Goal: Task Accomplishment & Management: Manage account settings

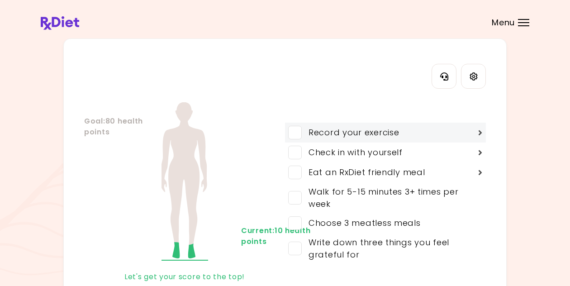
click at [294, 134] on span at bounding box center [295, 133] width 14 height 14
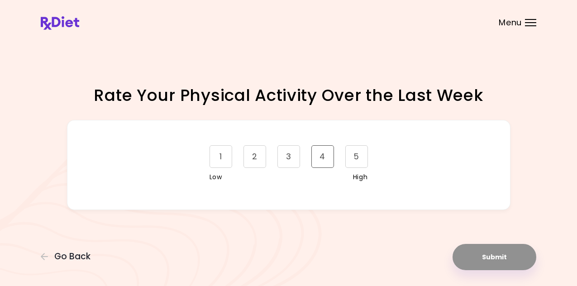
click at [321, 164] on div "4" at bounding box center [322, 156] width 23 height 23
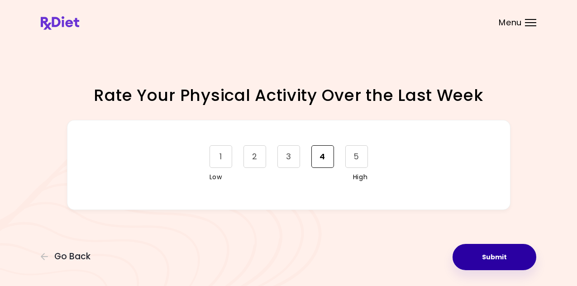
click at [480, 252] on button "Submit" at bounding box center [495, 257] width 84 height 26
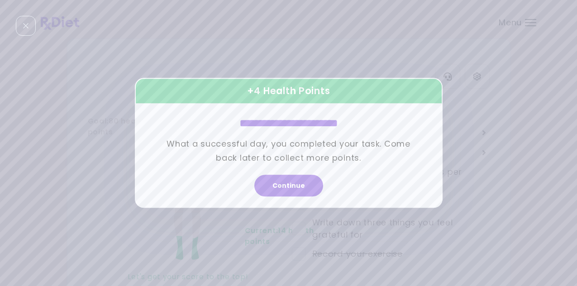
click at [332, 167] on div "**********" at bounding box center [289, 142] width 263 height 85
click at [304, 189] on button "Continue" at bounding box center [288, 186] width 69 height 22
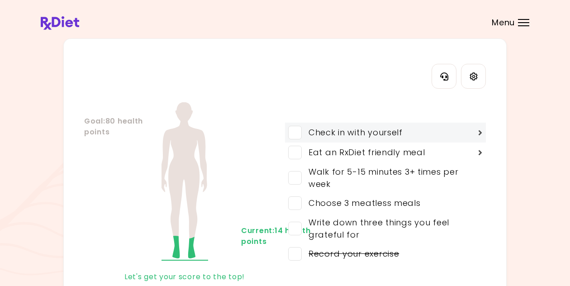
click at [298, 133] on span at bounding box center [295, 133] width 14 height 14
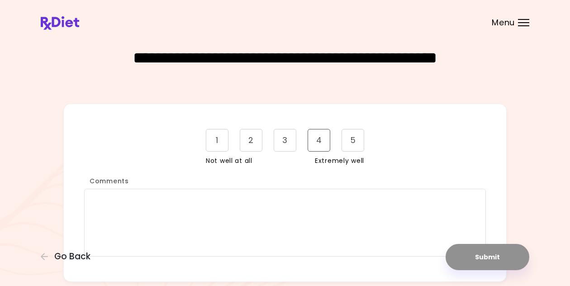
click at [319, 143] on div "4" at bounding box center [319, 140] width 23 height 23
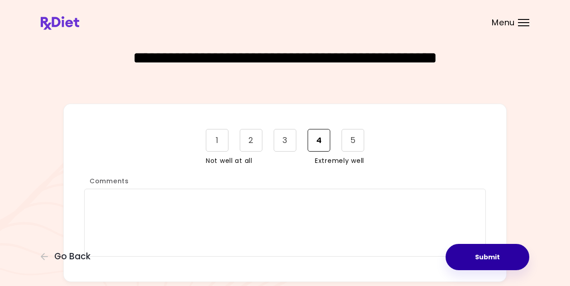
click at [492, 253] on button "Submit" at bounding box center [488, 257] width 84 height 26
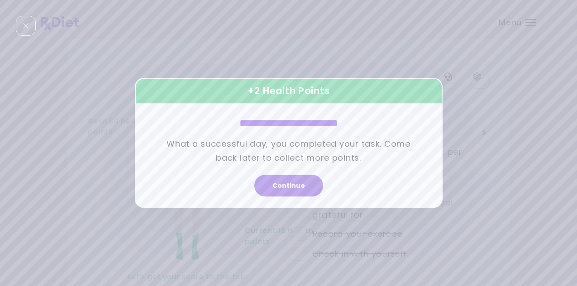
click at [301, 187] on button "Continue" at bounding box center [288, 186] width 69 height 22
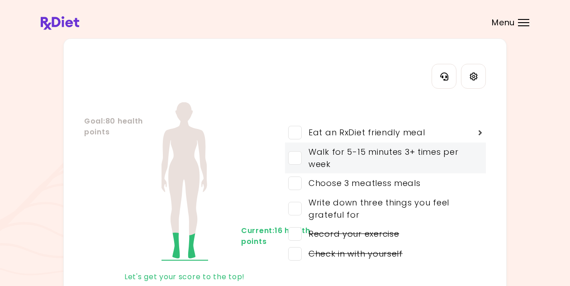
click at [294, 155] on span at bounding box center [295, 158] width 14 height 14
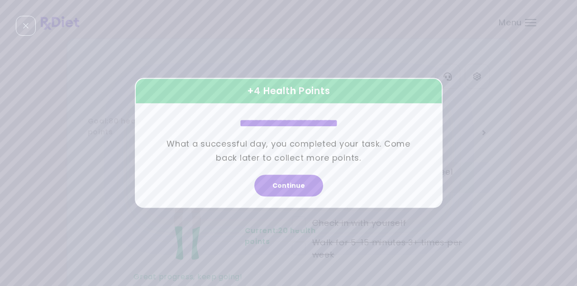
click at [299, 188] on button "Continue" at bounding box center [288, 186] width 69 height 22
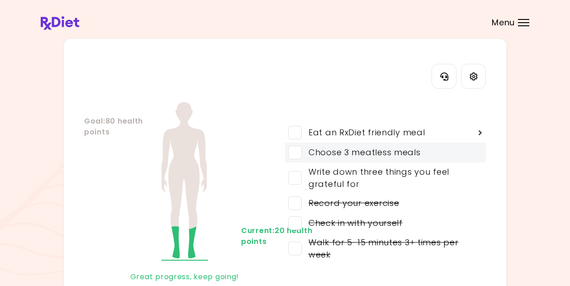
click at [296, 153] on span at bounding box center [295, 153] width 14 height 14
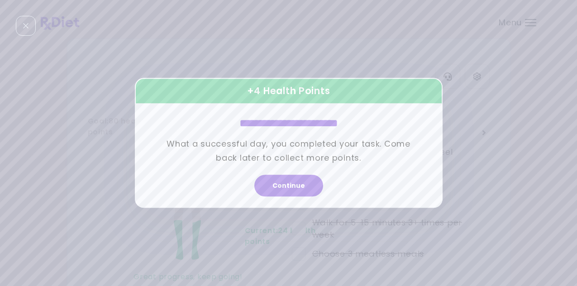
click at [302, 187] on button "Continue" at bounding box center [288, 186] width 69 height 22
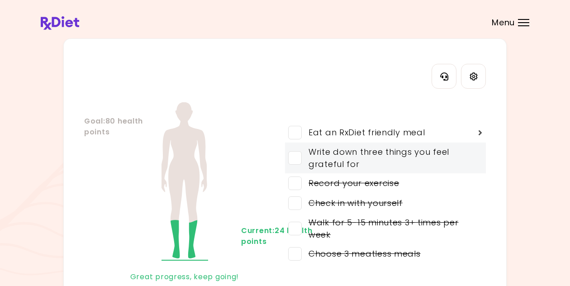
click at [300, 158] on span at bounding box center [295, 158] width 14 height 14
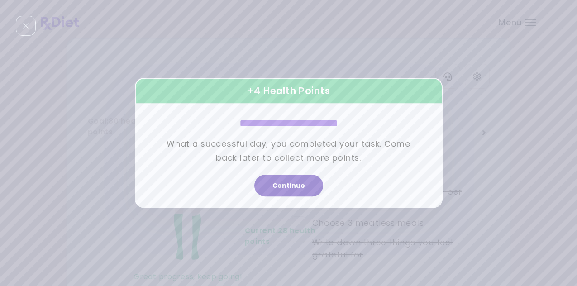
click at [305, 184] on button "Continue" at bounding box center [288, 186] width 69 height 22
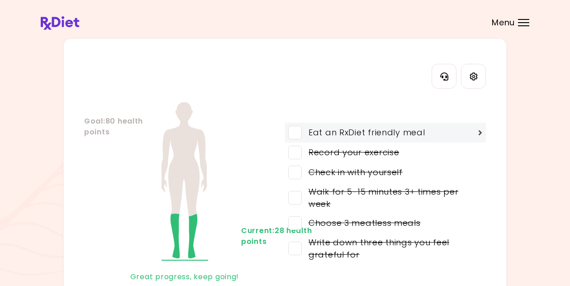
click at [298, 134] on span at bounding box center [295, 133] width 14 height 14
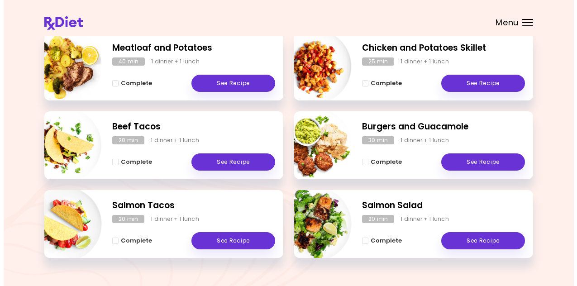
scroll to position [317, 0]
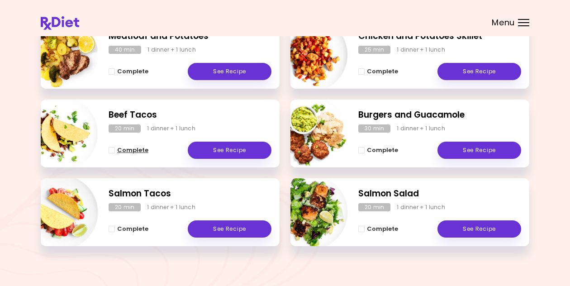
click at [111, 150] on span "Complete - Beef Tacos" at bounding box center [112, 150] width 6 height 6
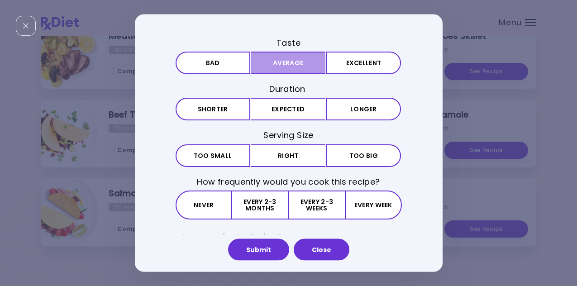
click at [293, 65] on button "Average" at bounding box center [288, 63] width 75 height 23
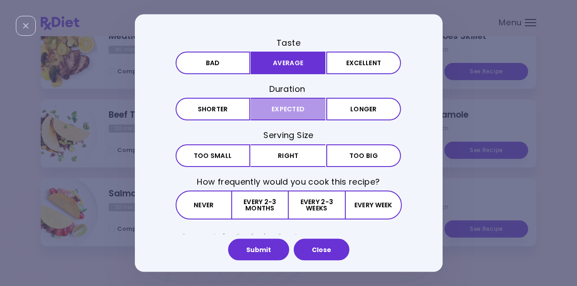
click at [272, 110] on button "Expected" at bounding box center [288, 109] width 75 height 23
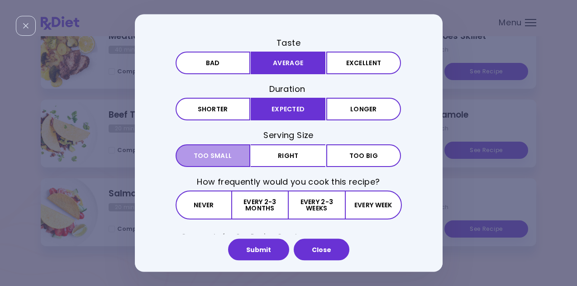
click at [209, 158] on span "Too small" at bounding box center [213, 155] width 38 height 6
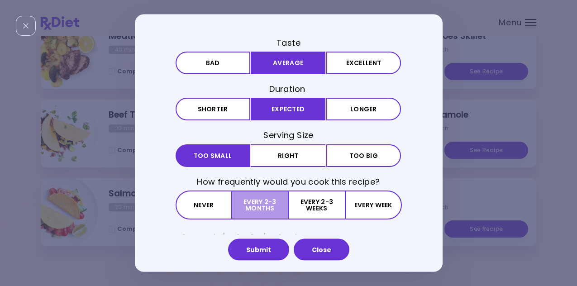
click at [257, 209] on button "Every 2-3 months" at bounding box center [260, 204] width 57 height 29
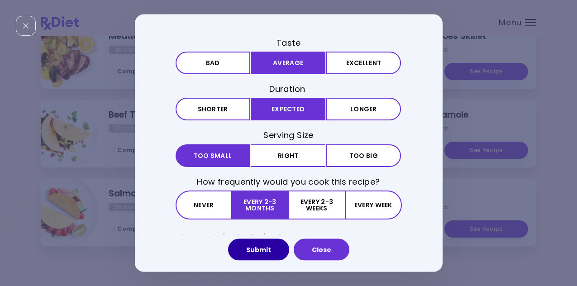
click at [263, 251] on button "Submit" at bounding box center [258, 250] width 61 height 22
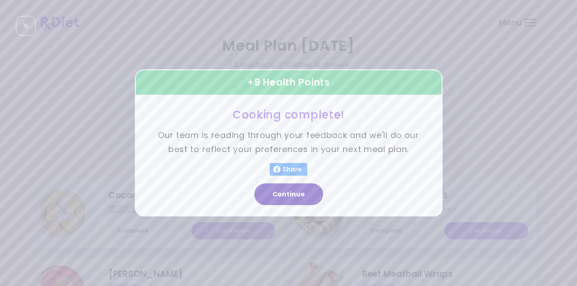
click at [282, 191] on button "Continue" at bounding box center [288, 195] width 69 height 22
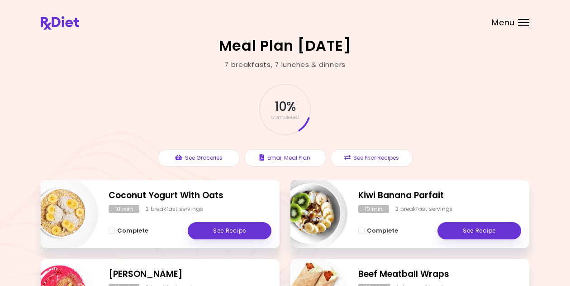
click at [504, 20] on span "Menu" at bounding box center [503, 23] width 23 height 8
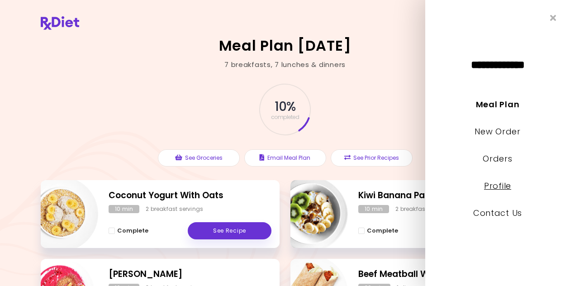
click at [488, 187] on link "Profile" at bounding box center [497, 185] width 27 height 11
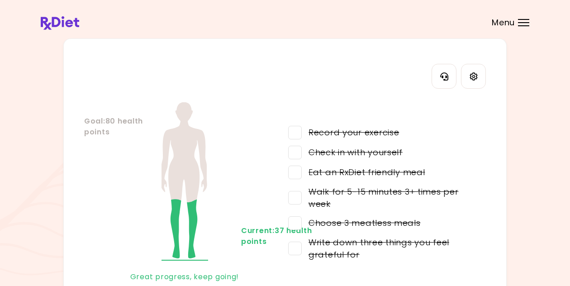
click at [497, 24] on span "Menu" at bounding box center [503, 23] width 23 height 8
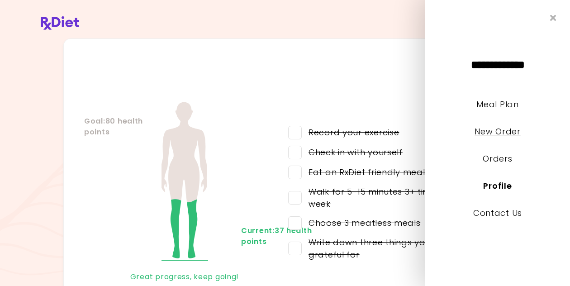
click at [491, 134] on link "New Order" at bounding box center [498, 131] width 46 height 11
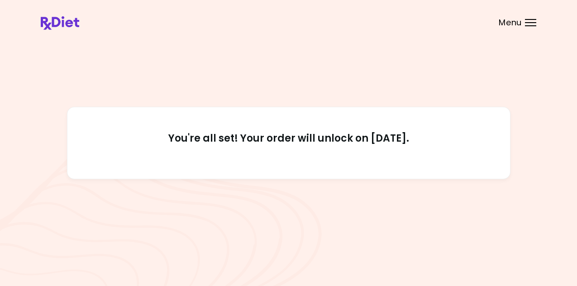
click at [514, 24] on span "Menu" at bounding box center [510, 23] width 23 height 8
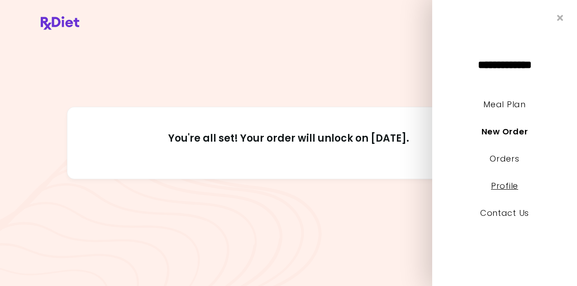
click at [508, 186] on link "Profile" at bounding box center [504, 185] width 27 height 11
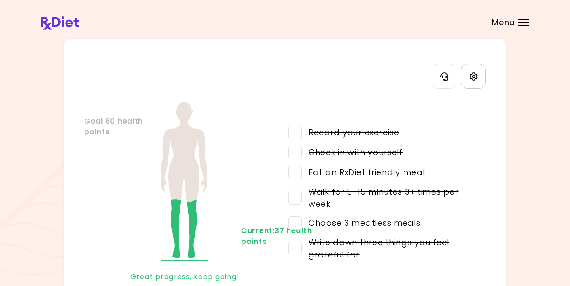
click at [475, 80] on icon "Settings" at bounding box center [474, 76] width 8 height 8
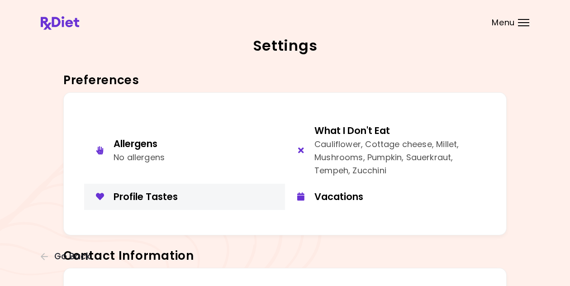
click at [124, 195] on div "Profile Tastes" at bounding box center [196, 197] width 165 height 12
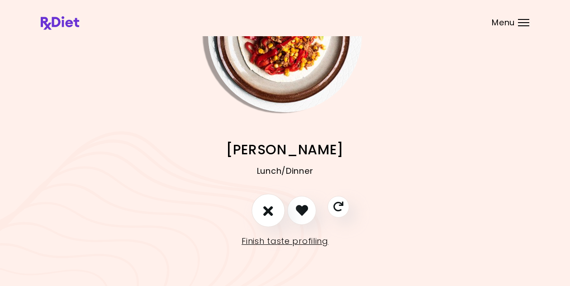
scroll to position [81, 0]
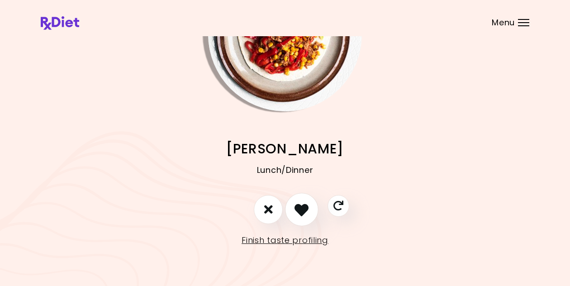
click at [304, 215] on icon "I like this recipe" at bounding box center [302, 209] width 14 height 14
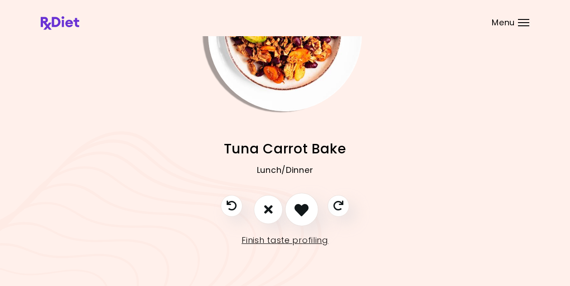
click at [297, 215] on icon "I like this recipe" at bounding box center [302, 209] width 14 height 14
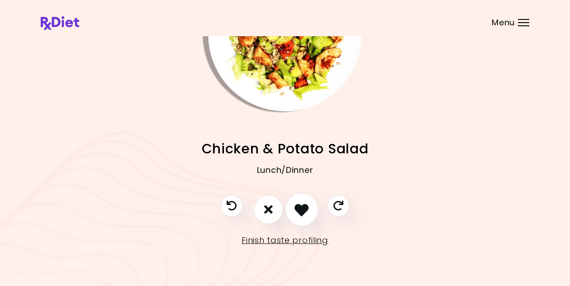
click at [297, 215] on icon "I like this recipe" at bounding box center [302, 209] width 14 height 14
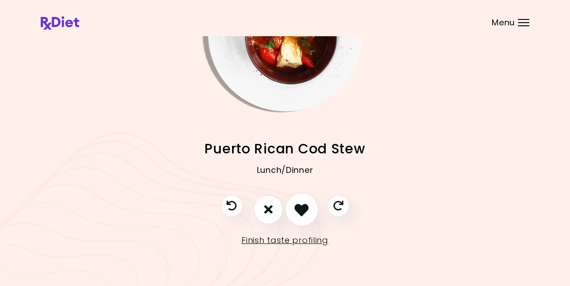
click at [298, 215] on icon "I like this recipe" at bounding box center [302, 209] width 14 height 14
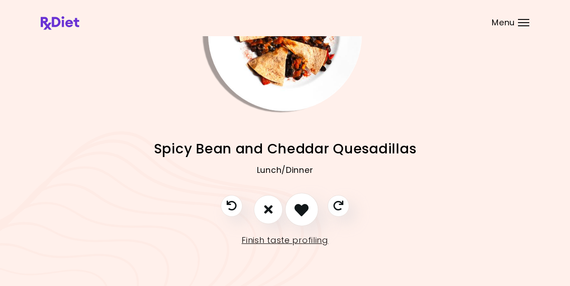
click at [302, 212] on icon "I like this recipe" at bounding box center [302, 209] width 14 height 14
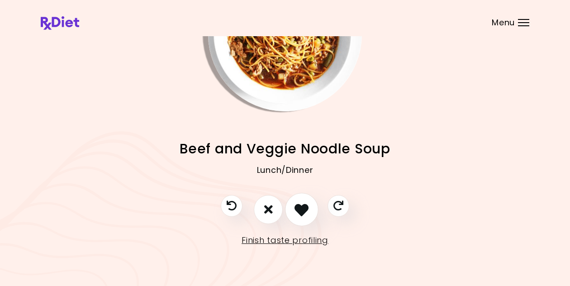
click at [302, 212] on icon "I like this recipe" at bounding box center [302, 209] width 14 height 14
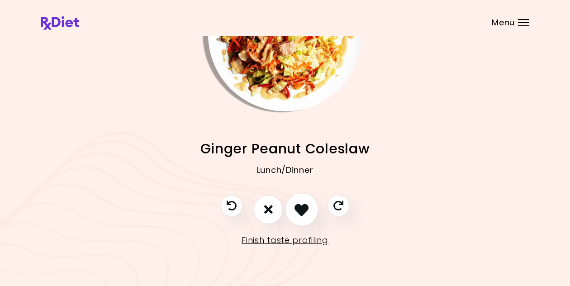
click at [302, 212] on icon "I like this recipe" at bounding box center [302, 209] width 14 height 14
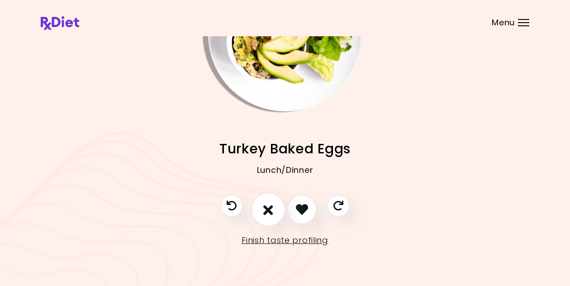
click at [270, 209] on icon "I don't like this recipe" at bounding box center [268, 209] width 10 height 14
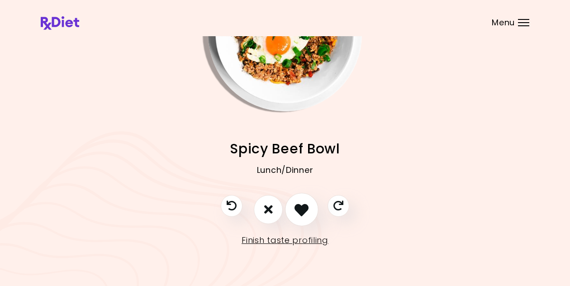
click at [295, 211] on icon "I like this recipe" at bounding box center [302, 209] width 14 height 14
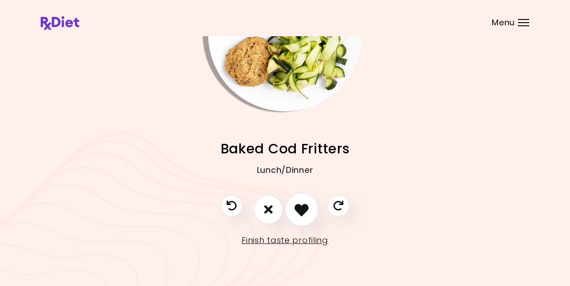
click at [301, 211] on icon "I like this recipe" at bounding box center [302, 209] width 14 height 14
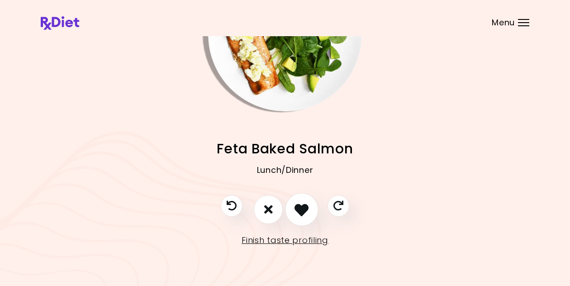
click at [301, 211] on icon "I like this recipe" at bounding box center [302, 209] width 14 height 14
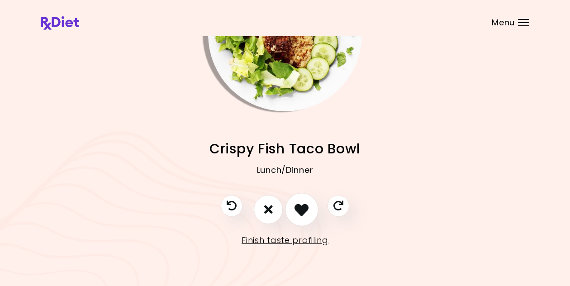
click at [301, 211] on icon "I like this recipe" at bounding box center [302, 209] width 14 height 14
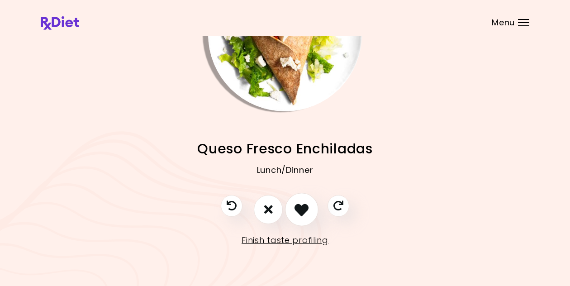
click at [301, 215] on icon "I like this recipe" at bounding box center [302, 209] width 14 height 14
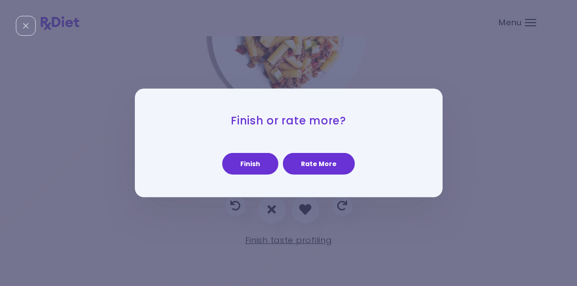
click at [330, 168] on button "Rate More" at bounding box center [319, 164] width 72 height 22
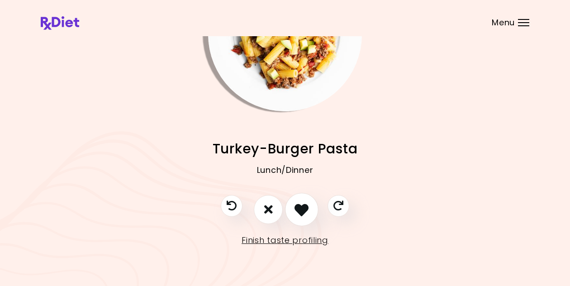
click at [301, 218] on button "I like this recipe" at bounding box center [301, 209] width 33 height 33
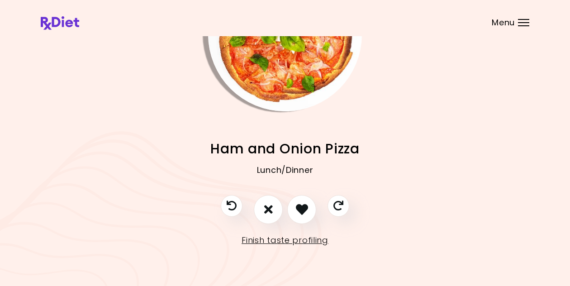
click at [307, 74] on img "Info - Ham and Onion Pizza" at bounding box center [285, 34] width 154 height 154
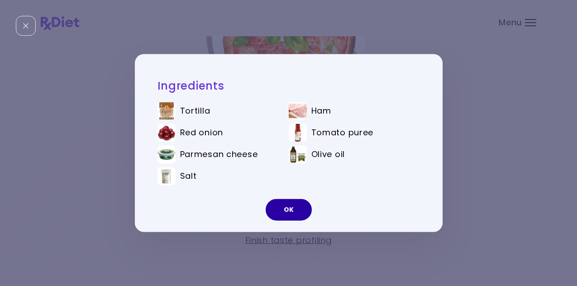
click at [293, 212] on button "OK" at bounding box center [289, 210] width 46 height 22
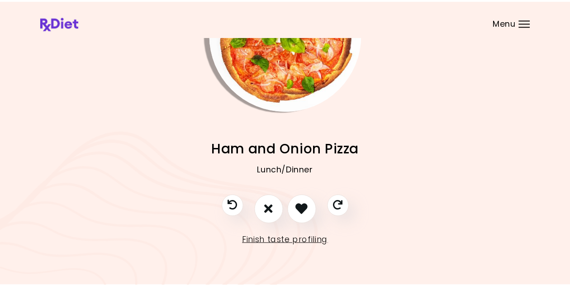
scroll to position [38, 0]
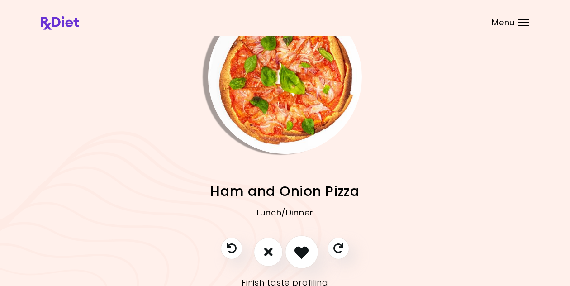
click at [304, 249] on icon "I like this recipe" at bounding box center [302, 252] width 14 height 14
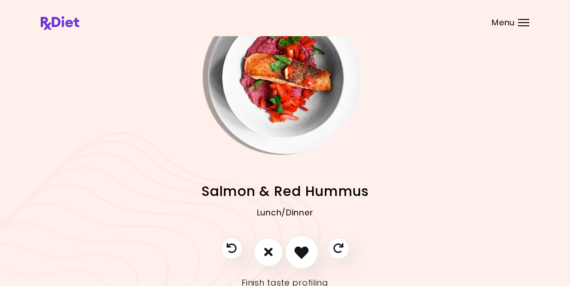
click at [299, 250] on icon "I like this recipe" at bounding box center [302, 252] width 14 height 14
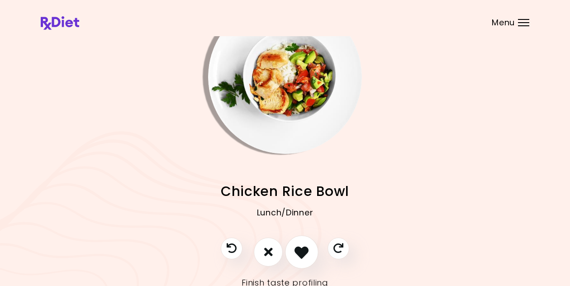
click at [297, 247] on icon "I like this recipe" at bounding box center [302, 252] width 14 height 14
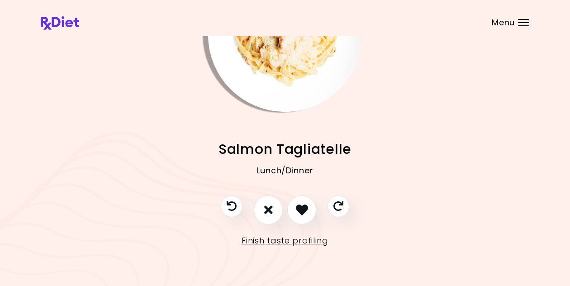
scroll to position [81, 0]
click at [293, 243] on link "Finish taste profiling" at bounding box center [285, 240] width 87 height 14
